Goal: Task Accomplishment & Management: Manage account settings

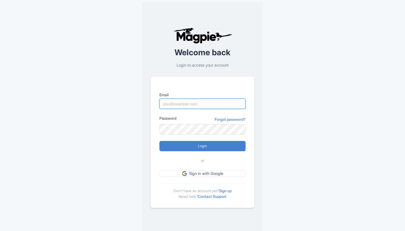
click at [177, 101] on input "Email" at bounding box center [202, 104] width 86 height 10
type input "[EMAIL_ADDRESS][DOMAIN_NAME]"
click at [187, 152] on form "Email [EMAIL_ADDRESS][DOMAIN_NAME] Password Forgot password? Login or Sign in w…" at bounding box center [202, 134] width 86 height 85
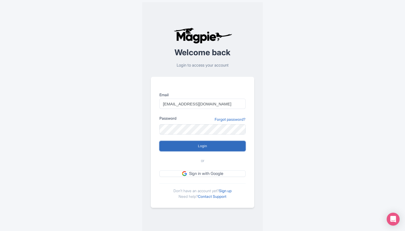
click at [187, 143] on input "Login" at bounding box center [202, 146] width 86 height 10
type input "Logging in..."
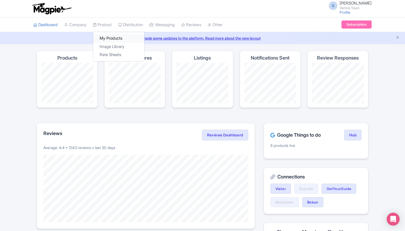
click at [114, 42] on link "My Products" at bounding box center [118, 38] width 51 height 8
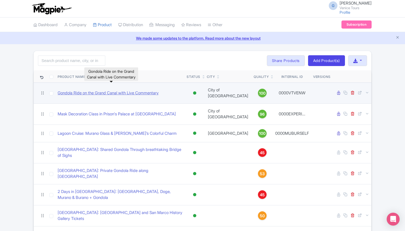
click at [115, 90] on link "Gondola Ride on the Grand Canal with Live Commentary" at bounding box center [108, 93] width 101 height 6
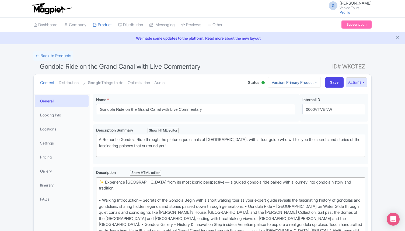
click at [293, 87] on link "Version: Primary Product" at bounding box center [294, 82] width 53 height 10
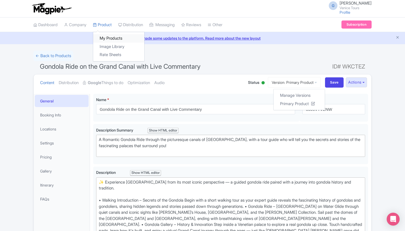
click at [113, 38] on link "My Products" at bounding box center [118, 38] width 51 height 8
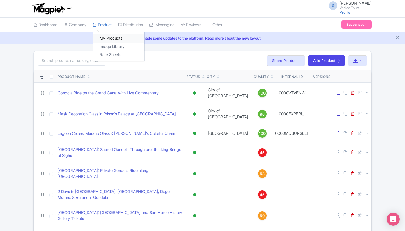
click at [113, 36] on link "My Products" at bounding box center [118, 38] width 51 height 8
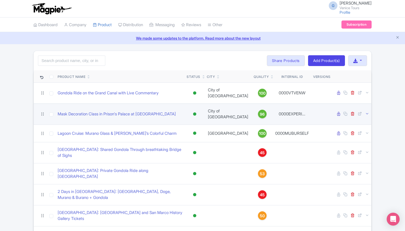
click at [366, 111] on icon at bounding box center [367, 113] width 4 height 4
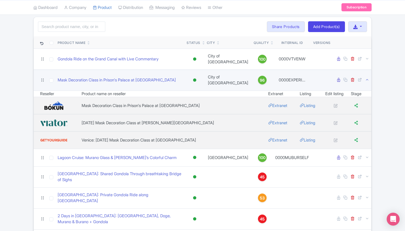
scroll to position [35, 0]
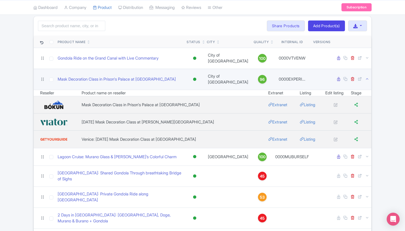
click at [368, 77] on icon at bounding box center [367, 79] width 4 height 4
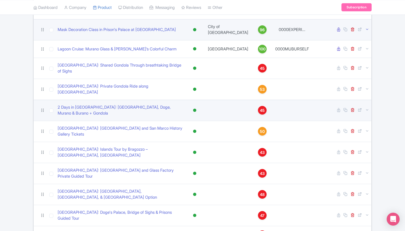
scroll to position [0, 0]
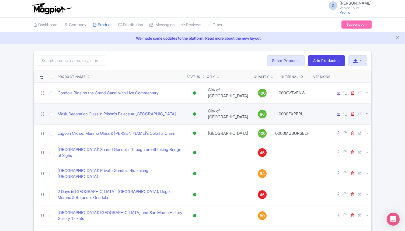
click at [271, 76] on icon at bounding box center [272, 77] width 2 height 3
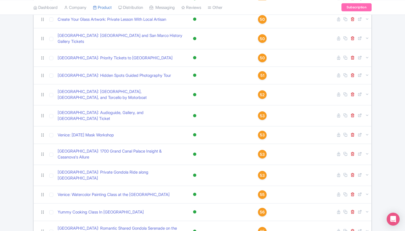
scroll to position [688, 0]
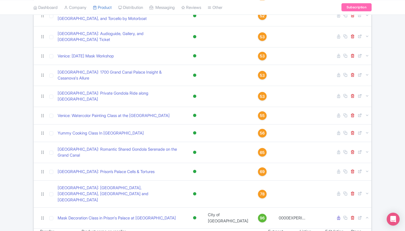
scroll to position [752, 0]
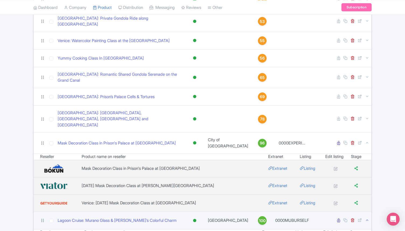
scroll to position [839, 0]
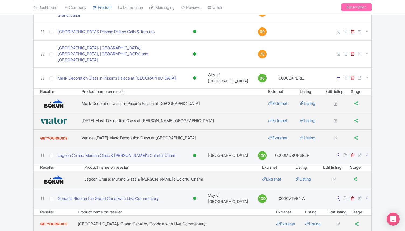
scroll to position [924, 0]
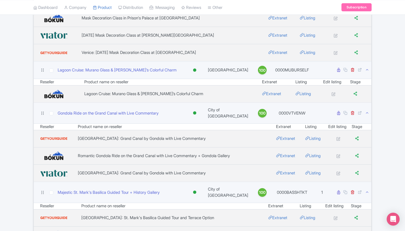
scroll to position [988, 0]
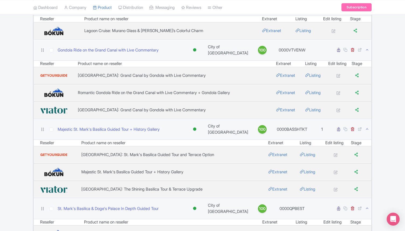
scroll to position [1048, 0]
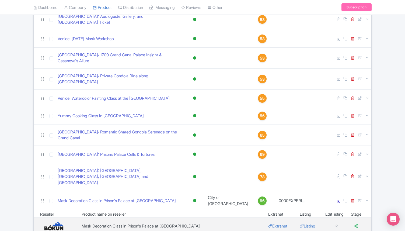
scroll to position [777, 0]
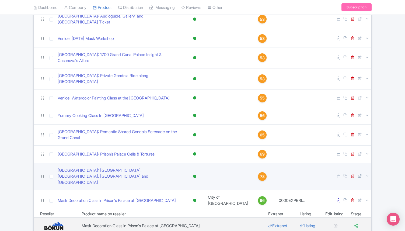
click at [365, 163] on td at bounding box center [352, 176] width 38 height 27
click at [367, 174] on icon at bounding box center [367, 176] width 4 height 4
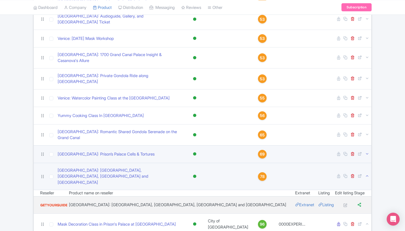
click at [368, 152] on icon at bounding box center [367, 154] width 4 height 4
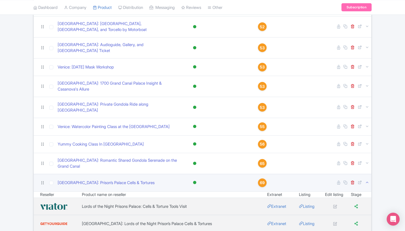
scroll to position [745, 0]
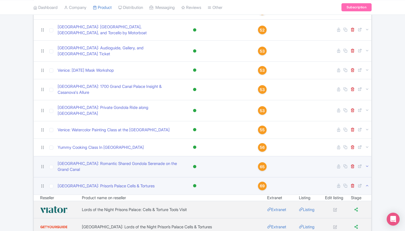
click at [368, 164] on icon at bounding box center [367, 166] width 4 height 4
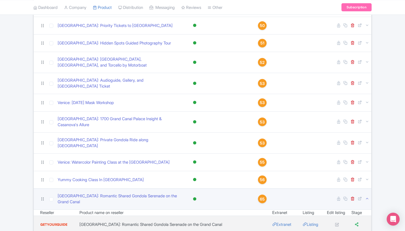
scroll to position [713, 0]
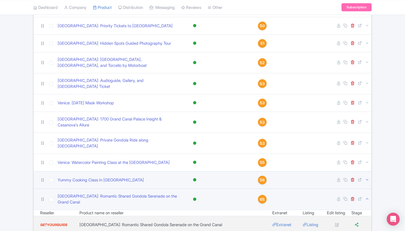
click at [367, 177] on icon at bounding box center [367, 179] width 4 height 4
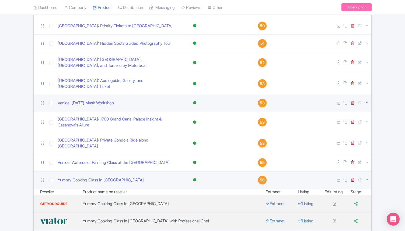
click at [366, 100] on icon at bounding box center [367, 102] width 4 height 4
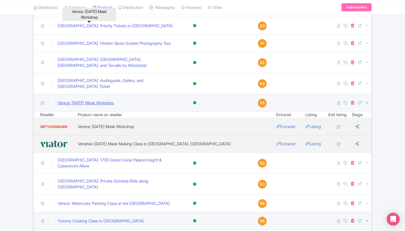
click at [92, 100] on link "Venice: Carnival Mask Workshop" at bounding box center [86, 103] width 56 height 6
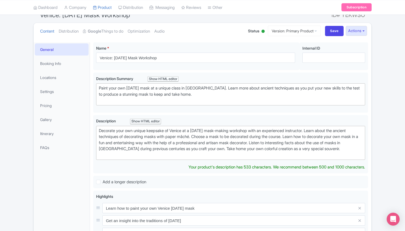
scroll to position [30, 0]
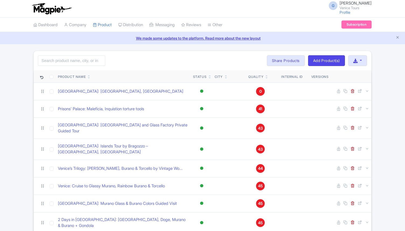
scroll to position [446, 0]
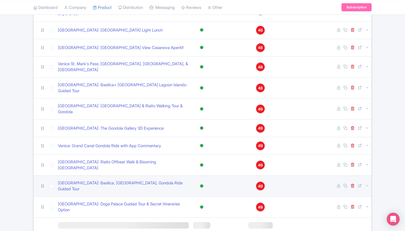
click at [259, 183] on span "49" at bounding box center [260, 186] width 5 height 6
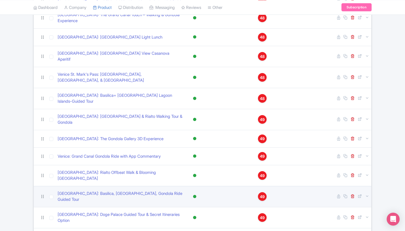
click at [260, 194] on span "49" at bounding box center [262, 197] width 5 height 6
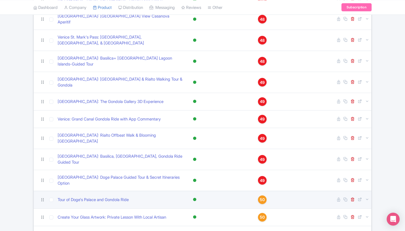
scroll to position [493, 0]
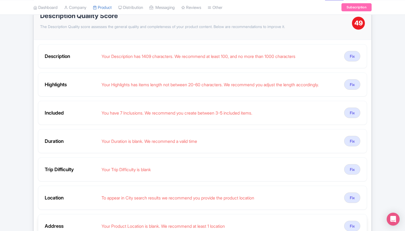
scroll to position [83, 0]
